Goal: Transaction & Acquisition: Purchase product/service

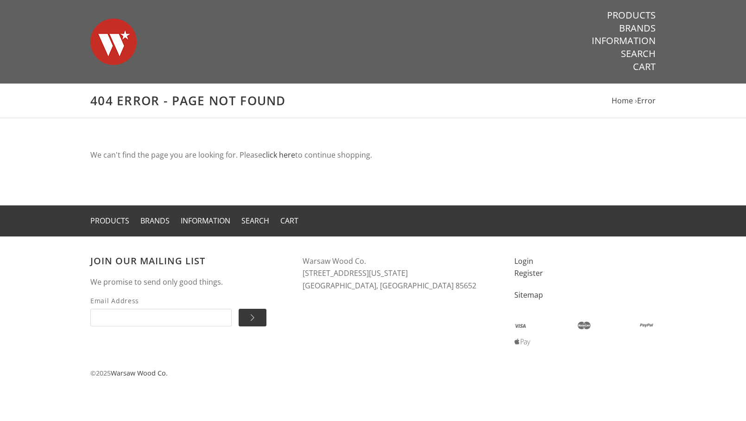
click at [108, 40] on img at bounding box center [113, 41] width 46 height 65
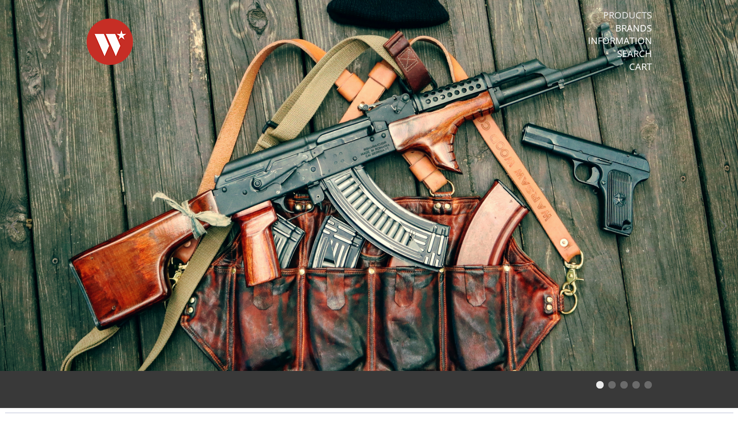
click at [634, 11] on link "Products" at bounding box center [627, 15] width 49 height 12
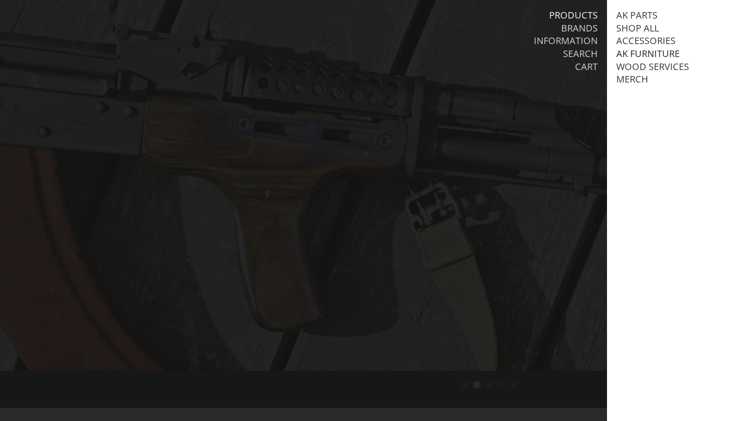
click at [662, 53] on link "AK Furniture" at bounding box center [647, 54] width 63 height 12
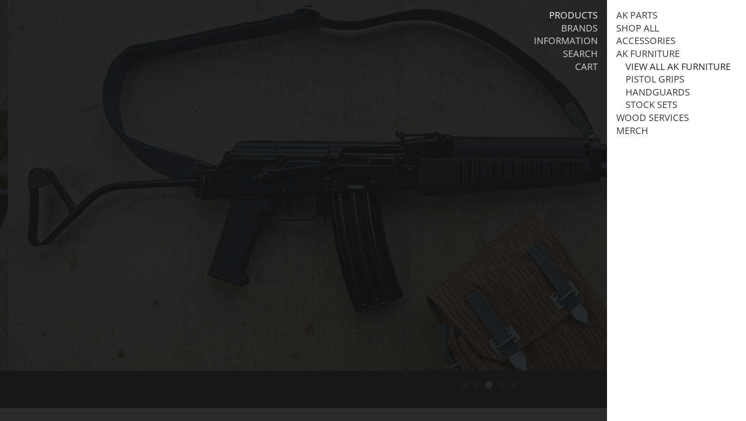
click at [660, 67] on link "View all AK Furniture" at bounding box center [678, 67] width 105 height 12
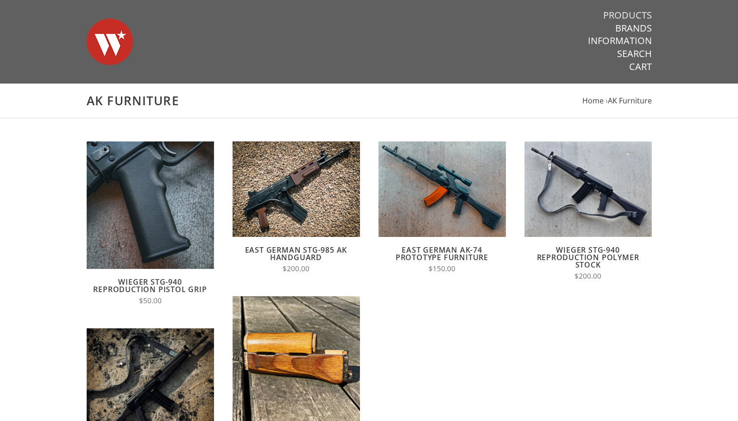
click at [631, 13] on link "Products" at bounding box center [627, 15] width 49 height 12
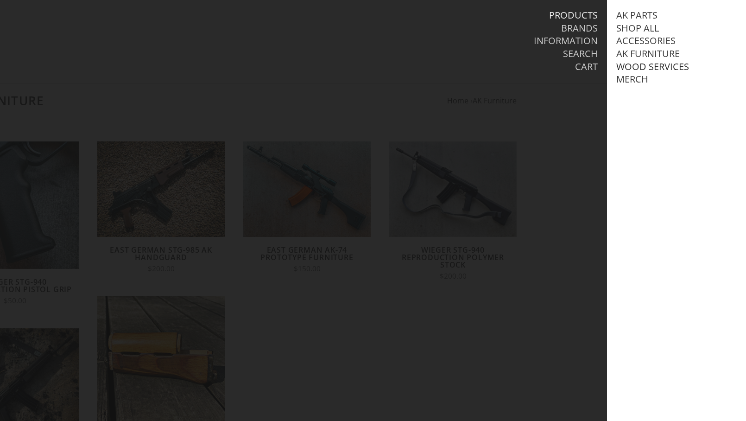
click at [639, 66] on link "Wood Services" at bounding box center [652, 67] width 73 height 12
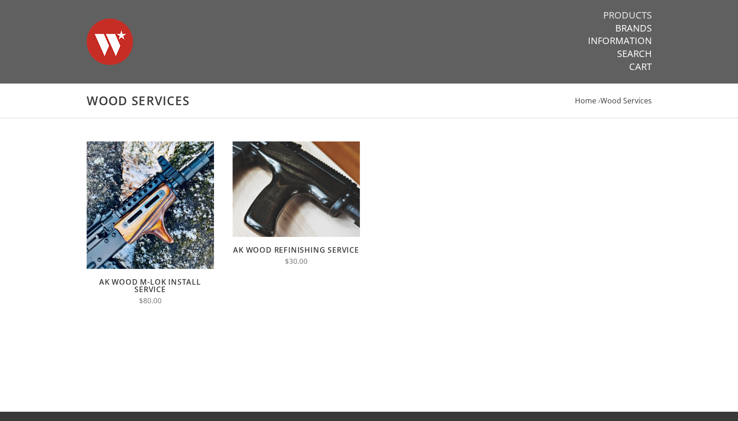
click at [633, 10] on link "Products" at bounding box center [627, 15] width 49 height 12
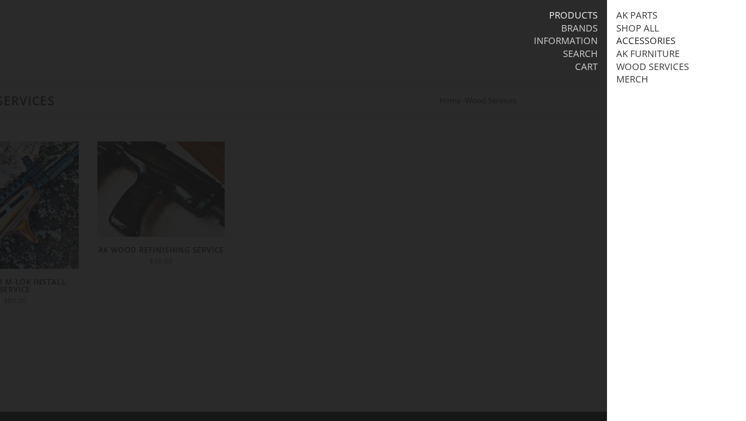
click at [635, 42] on link "Accessories" at bounding box center [645, 41] width 59 height 12
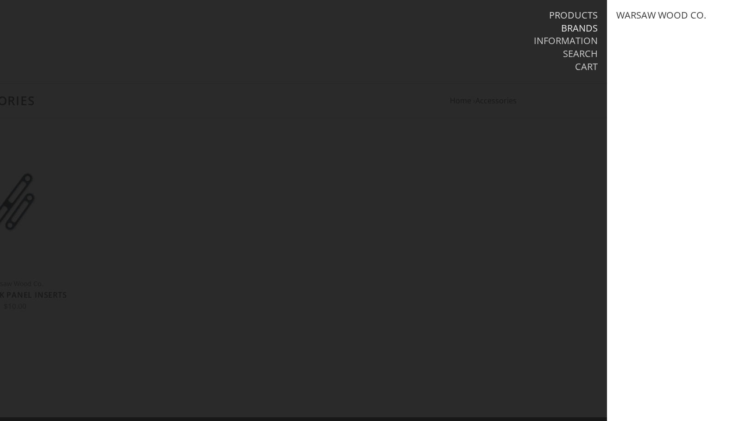
click at [579, 15] on link "Products" at bounding box center [573, 15] width 49 height 12
click at [582, 15] on link "Products" at bounding box center [573, 15] width 49 height 12
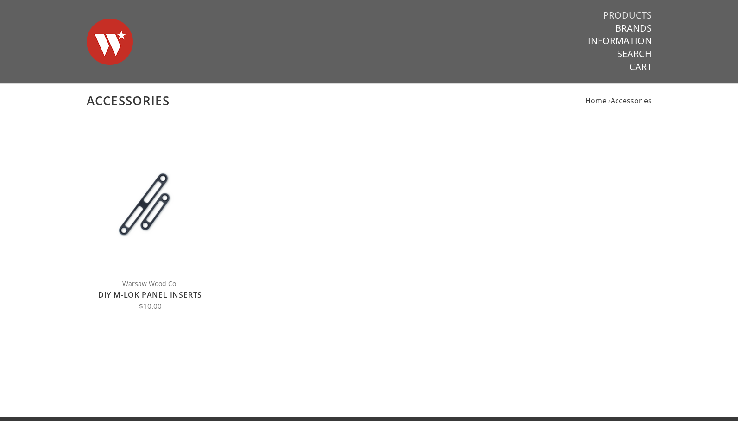
click at [635, 14] on link "Products" at bounding box center [627, 15] width 49 height 12
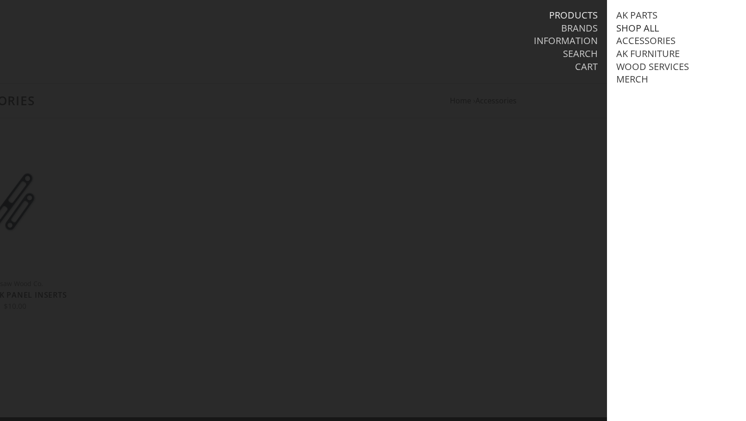
click at [635, 24] on link "Shop All" at bounding box center [637, 28] width 43 height 12
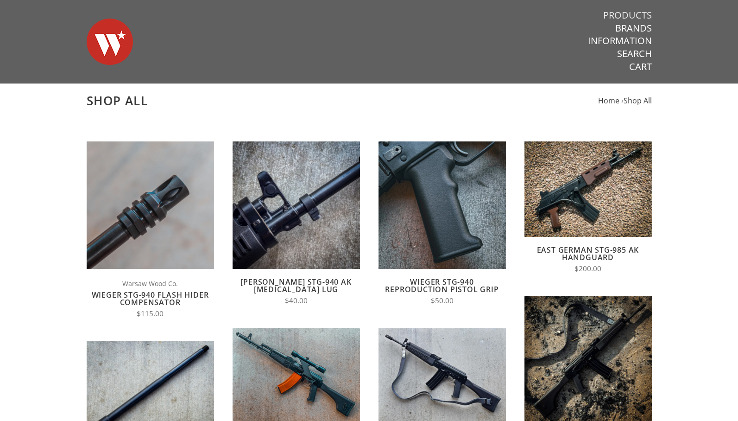
click at [639, 16] on link "Products" at bounding box center [627, 15] width 49 height 12
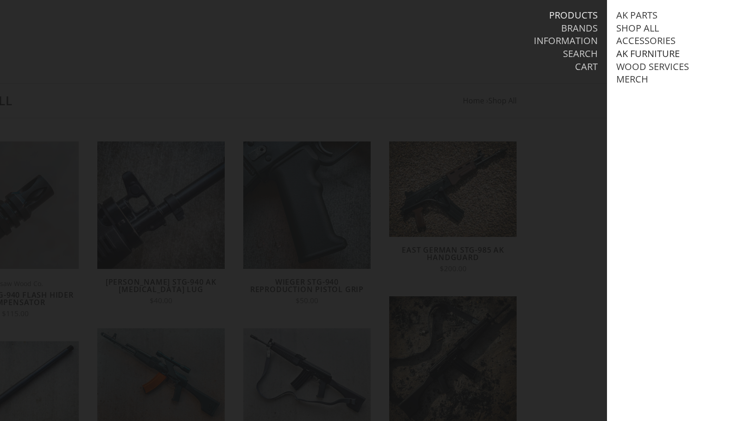
click at [635, 53] on link "AK Furniture" at bounding box center [647, 54] width 63 height 12
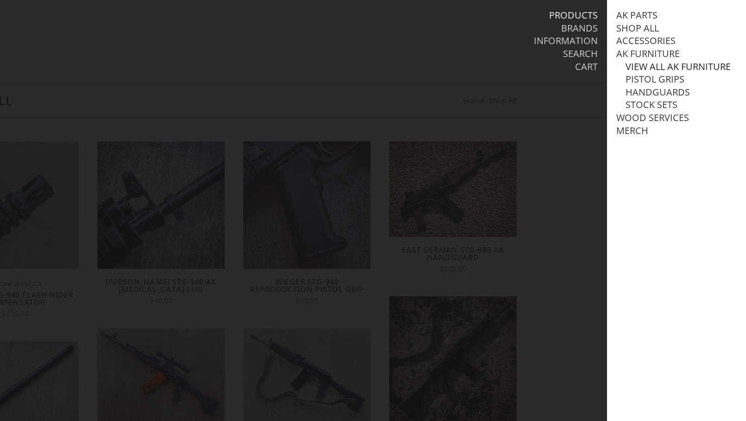
drag, startPoint x: 645, startPoint y: 70, endPoint x: 645, endPoint y: 66, distance: 4.7
click at [645, 70] on link "View all AK Furniture" at bounding box center [678, 67] width 105 height 12
click at [645, 66] on link "View all AK Furniture" at bounding box center [678, 67] width 105 height 12
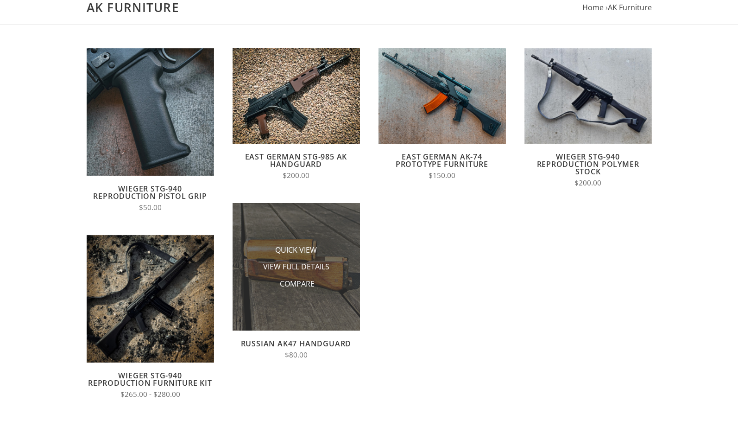
scroll to position [95, 0]
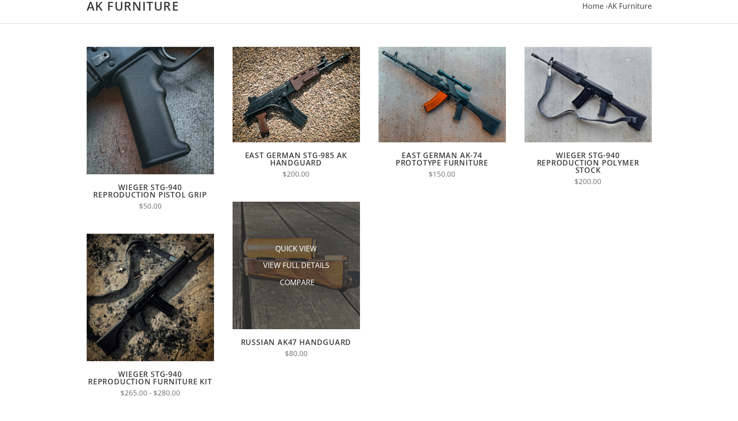
click at [316, 278] on li "Compare" at bounding box center [296, 282] width 93 height 17
click at [314, 266] on span "View Full Details" at bounding box center [296, 266] width 66 height 12
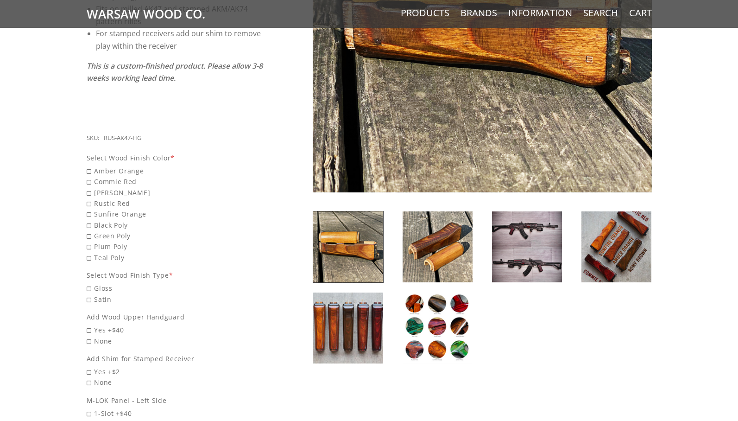
scroll to position [331, 0]
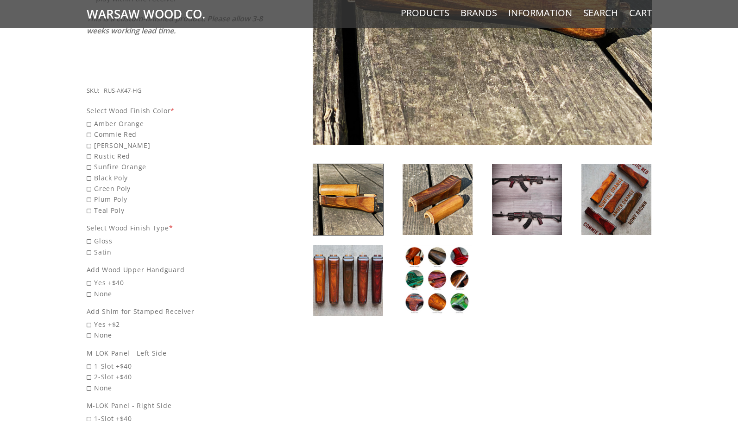
click at [538, 197] on img at bounding box center [527, 199] width 70 height 71
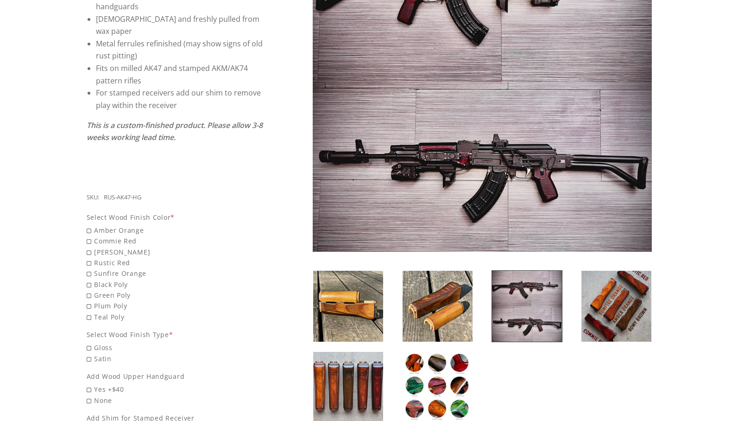
scroll to position [236, 0]
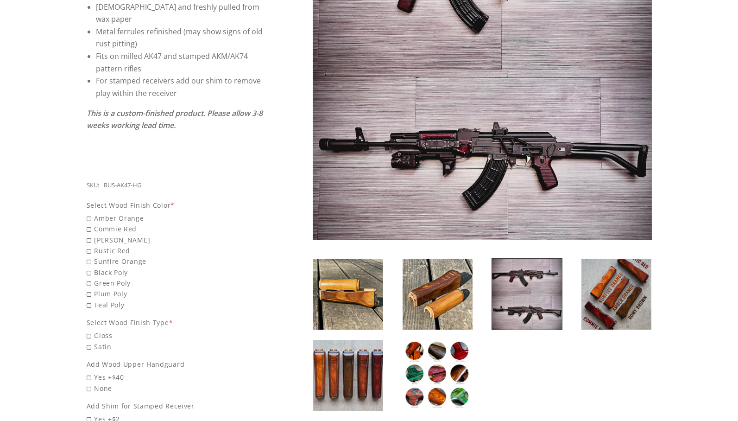
click at [615, 306] on img at bounding box center [617, 294] width 70 height 71
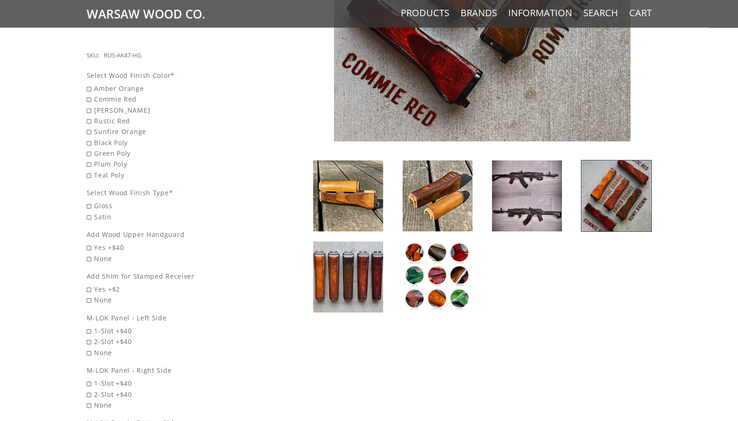
scroll to position [378, 0]
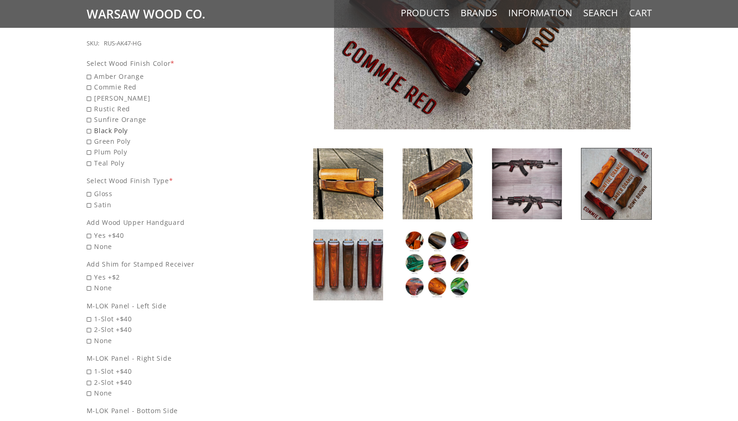
click at [106, 125] on span "Black Poly" at bounding box center [175, 130] width 177 height 11
click at [106, 125] on input "Black Poly" at bounding box center [152, 125] width 130 height 0
radio input "true"
